Goal: Check status

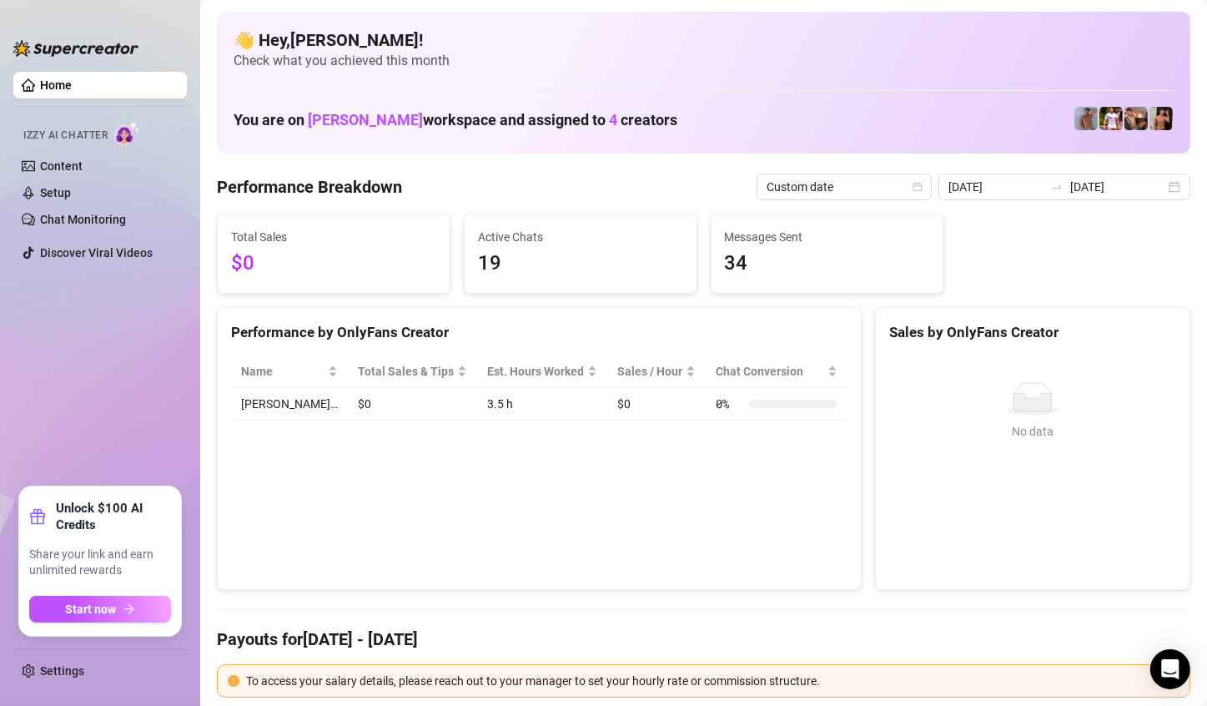
scroll to position [83, 0]
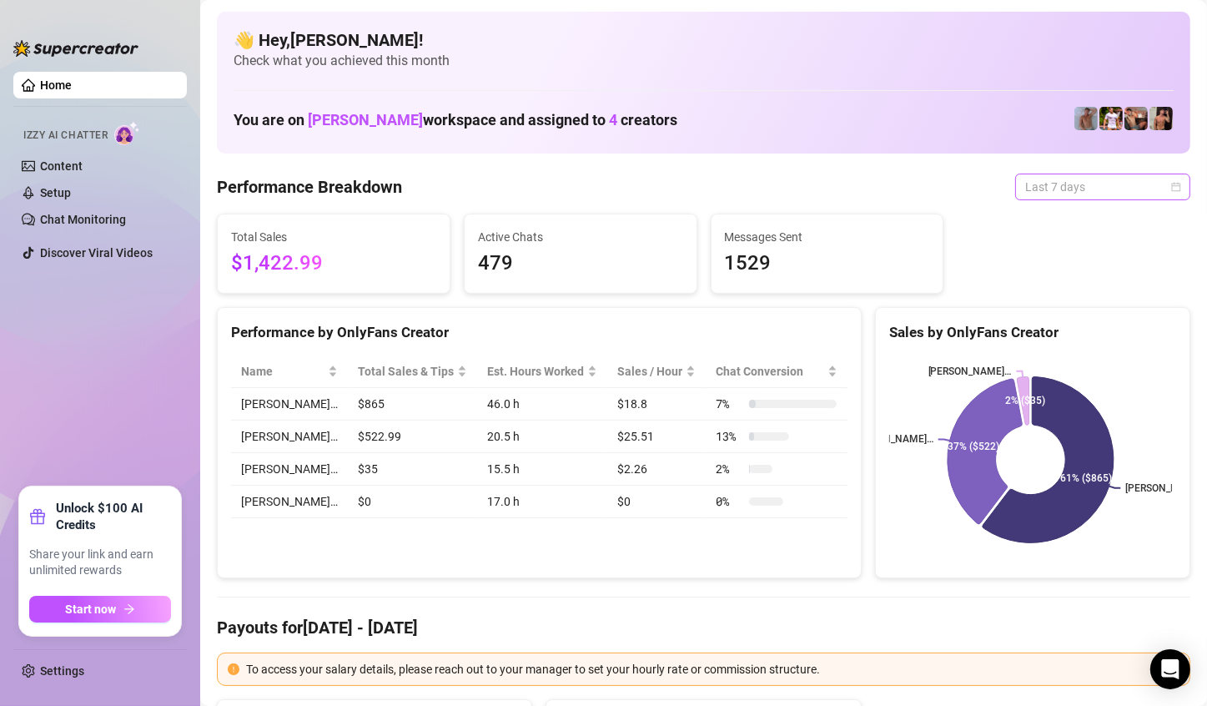
click at [1083, 184] on span "Last 7 days" at bounding box center [1102, 186] width 155 height 25
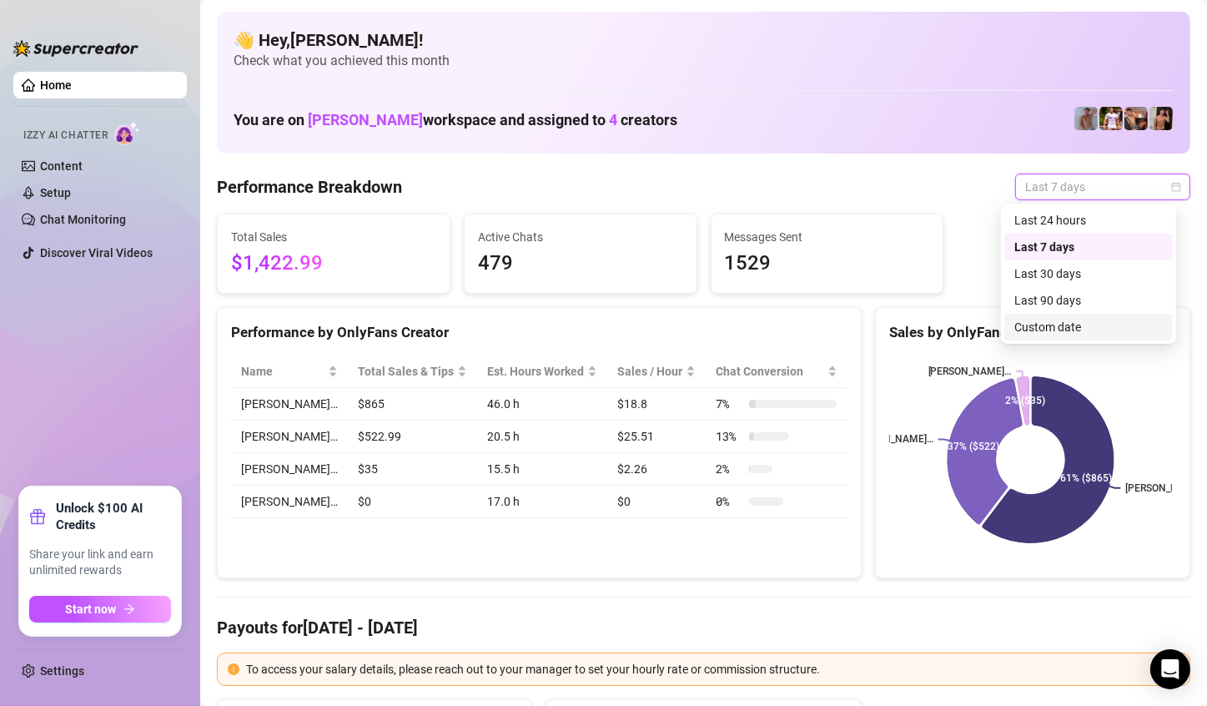
click at [1073, 342] on div "Last 90 days Custom date Last 24 hours Last 7 days Last 30 days Last 90 days Cu…" at bounding box center [1088, 274] width 175 height 140
click at [1069, 330] on div "Custom date" at bounding box center [1088, 327] width 148 height 18
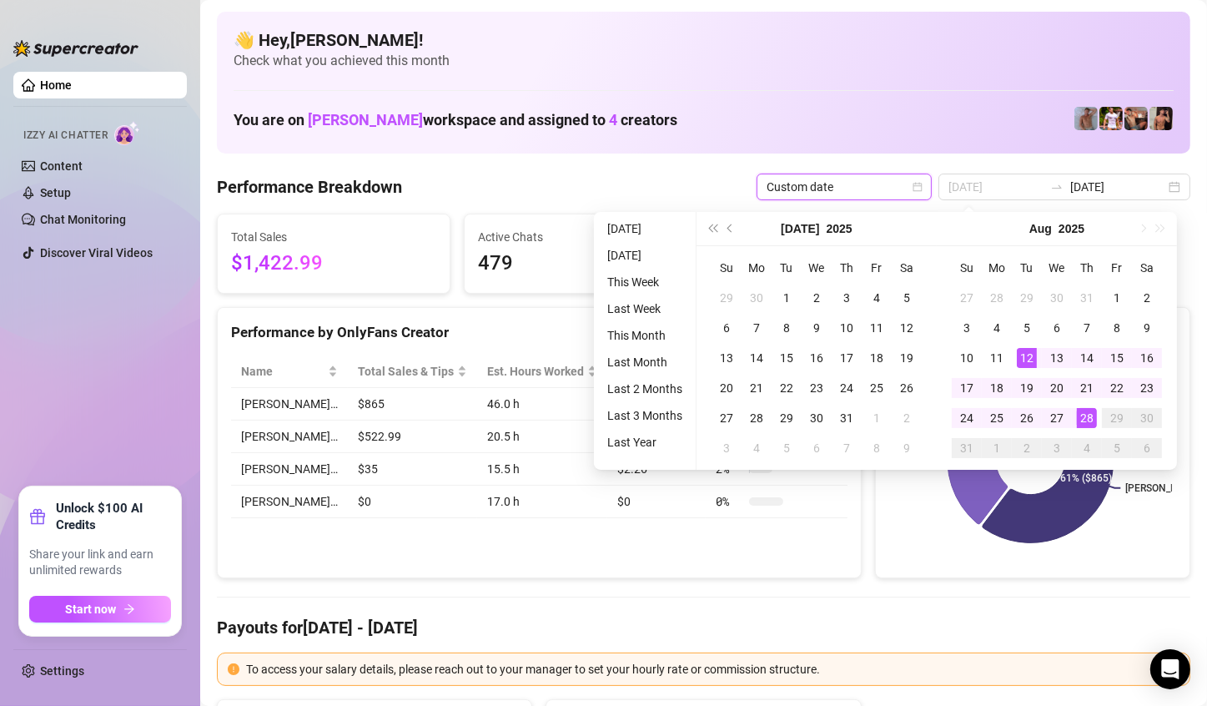
type input "[DATE]"
click at [1087, 416] on div "28" at bounding box center [1087, 418] width 20 height 20
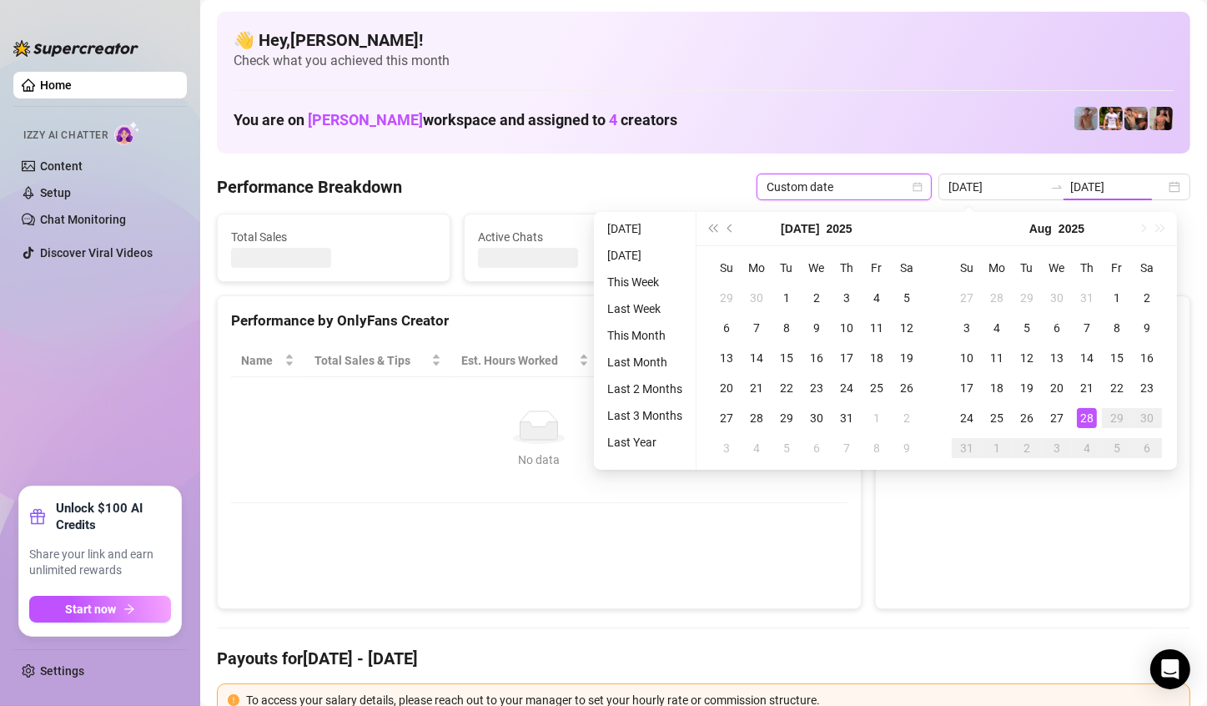
type input "2025-08-28"
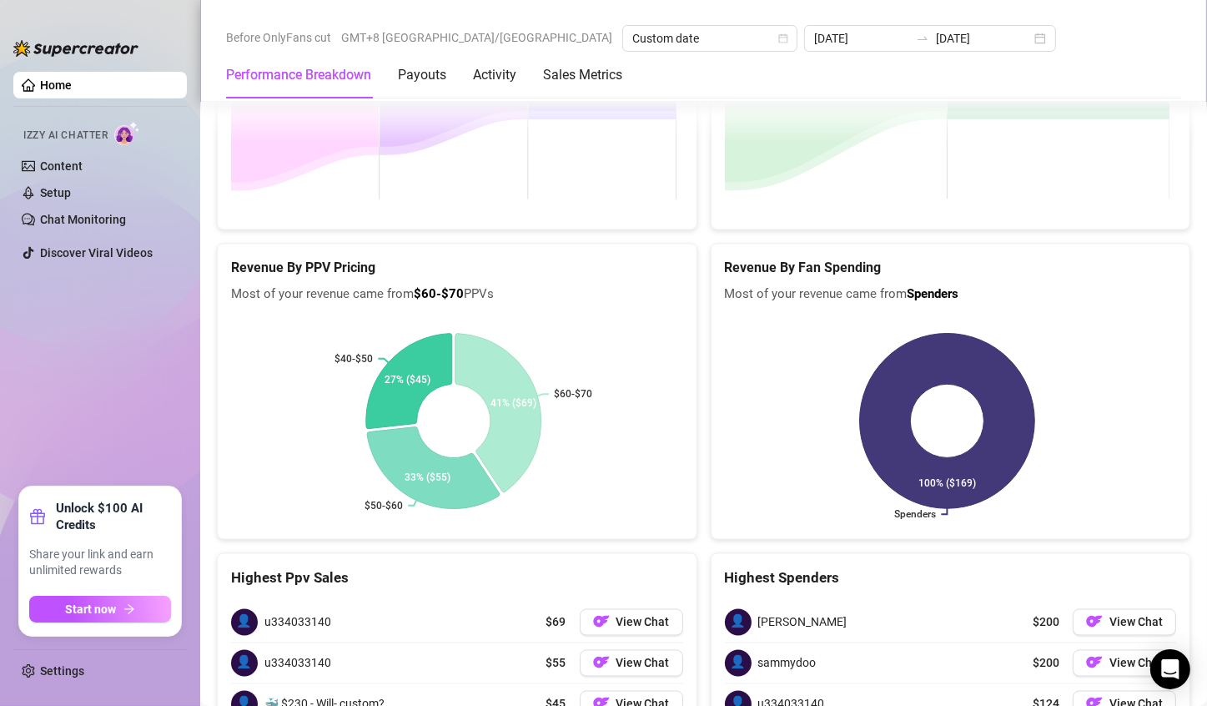
scroll to position [2779, 0]
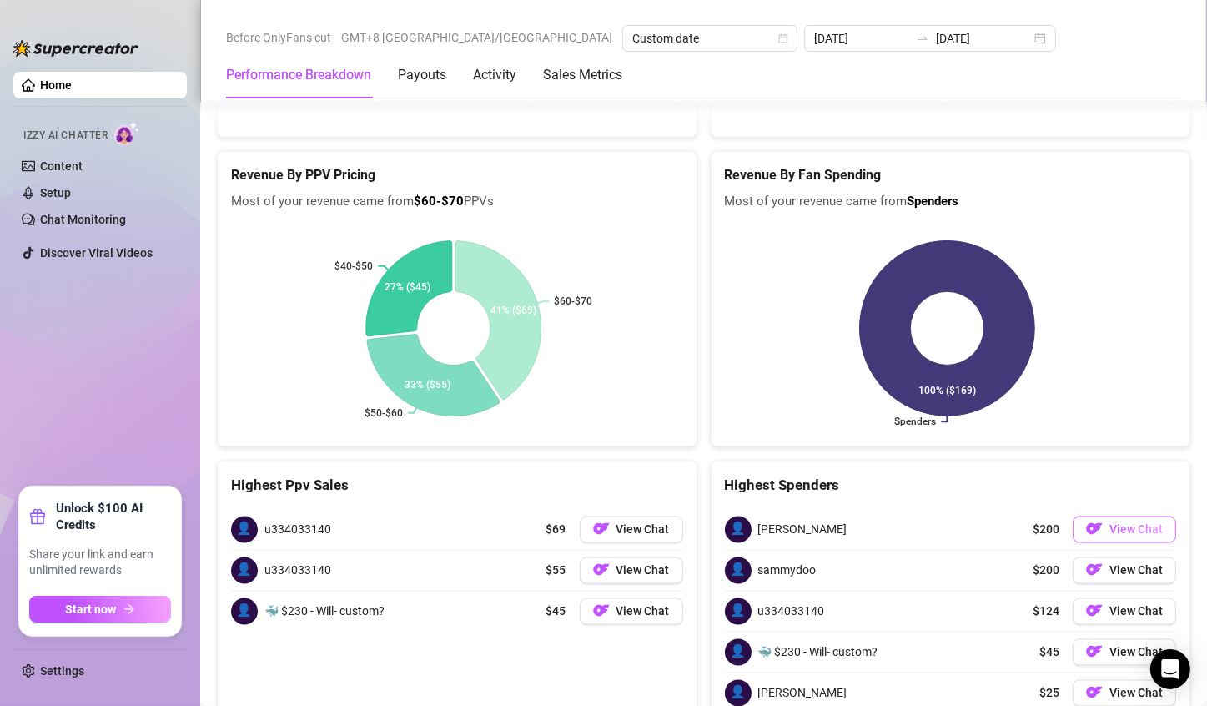
click at [1137, 516] on button "View Chat" at bounding box center [1124, 529] width 103 height 27
